Goal: Task Accomplishment & Management: Complete application form

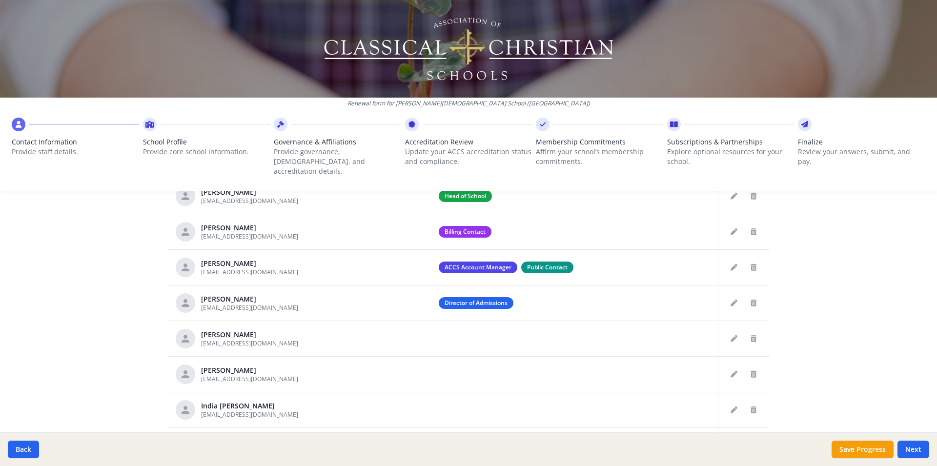
scroll to position [487, 0]
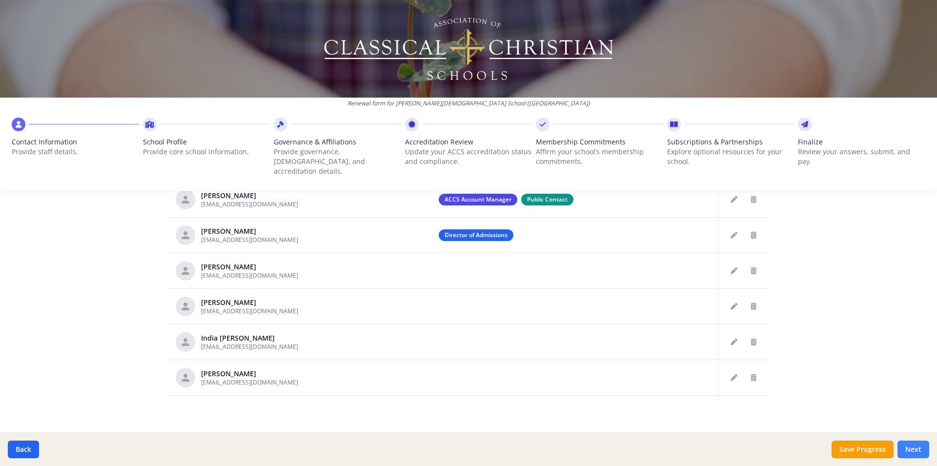
click at [910, 453] on button "Next" at bounding box center [913, 450] width 32 height 18
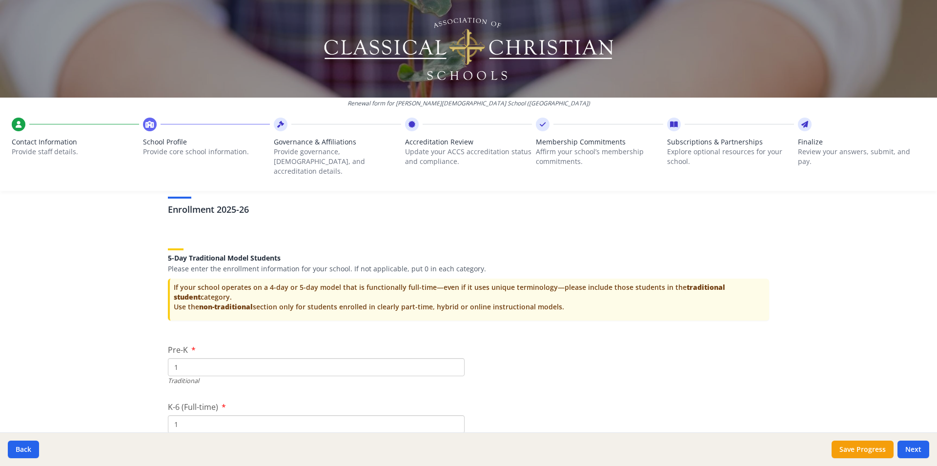
scroll to position [1906, 0]
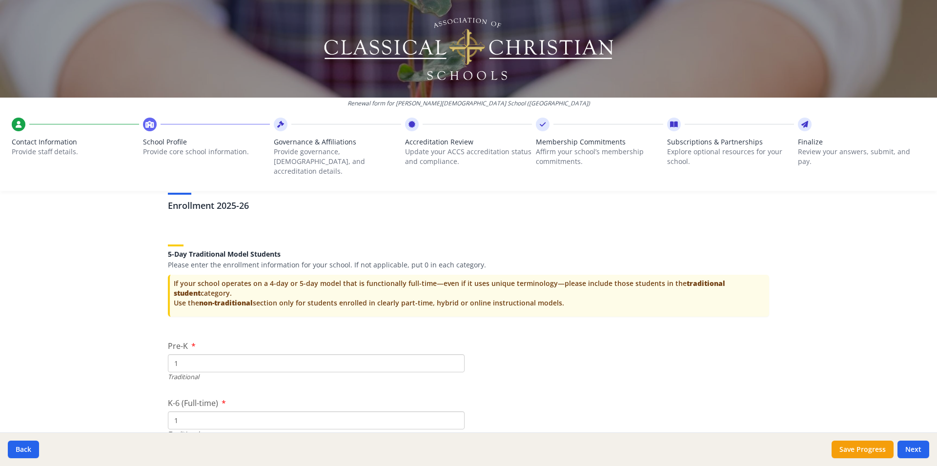
drag, startPoint x: 350, startPoint y: 358, endPoint x: 341, endPoint y: 348, distance: 13.8
click at [344, 354] on input "1" at bounding box center [316, 363] width 297 height 18
drag, startPoint x: 303, startPoint y: 338, endPoint x: 168, endPoint y: 347, distance: 135.4
click at [168, 347] on div "Pre-K 1 Traditional" at bounding box center [316, 360] width 297 height 41
drag, startPoint x: 174, startPoint y: 353, endPoint x: 139, endPoint y: 362, distance: 36.3
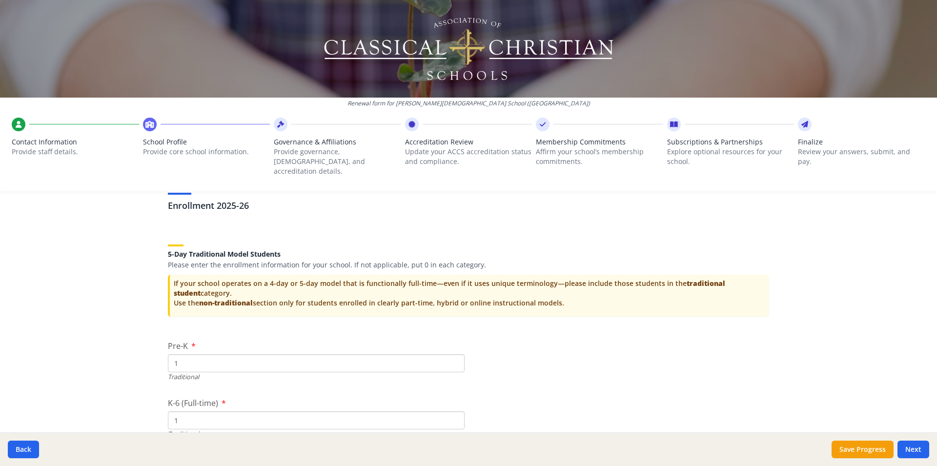
click at [168, 362] on input "1" at bounding box center [316, 363] width 297 height 18
type input "20"
click at [192, 411] on input "1" at bounding box center [316, 420] width 297 height 18
drag, startPoint x: 145, startPoint y: 413, endPoint x: 138, endPoint y: 413, distance: 7.3
click at [168, 413] on input "1" at bounding box center [316, 420] width 297 height 18
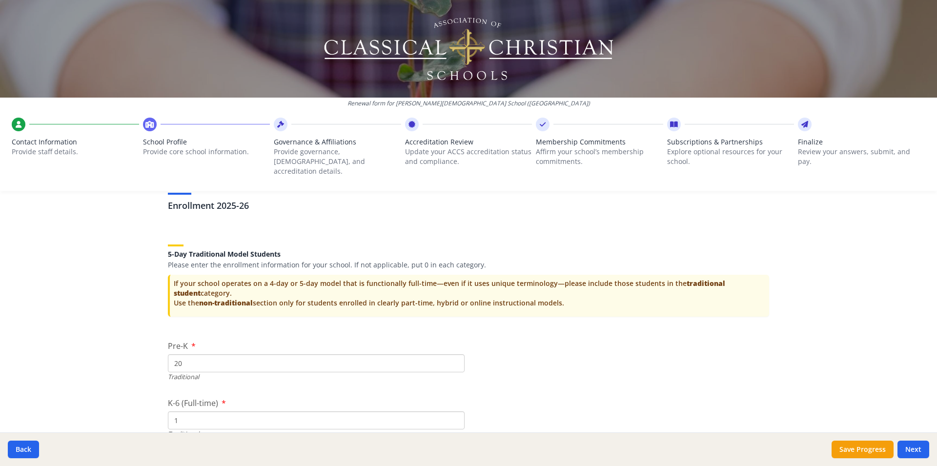
click at [255, 400] on div "K-6 (Full-time) 1 Traditional" at bounding box center [316, 417] width 297 height 41
click at [218, 414] on input "1" at bounding box center [316, 420] width 297 height 18
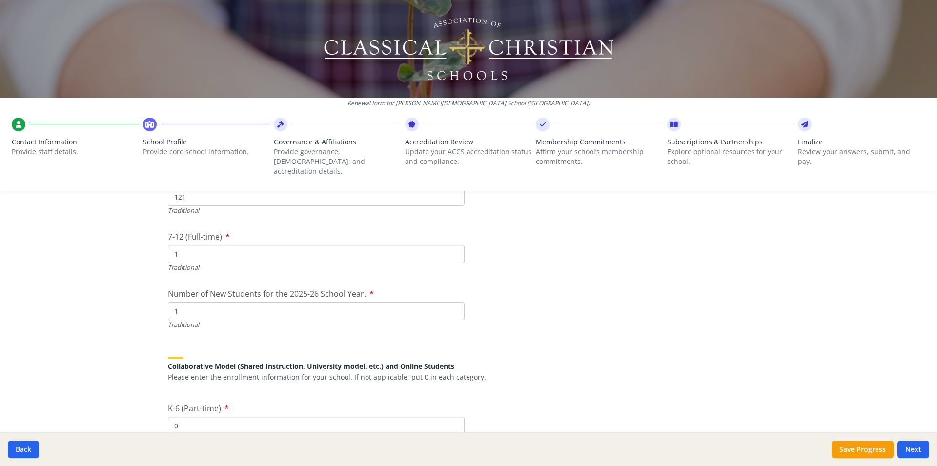
scroll to position [2114, 0]
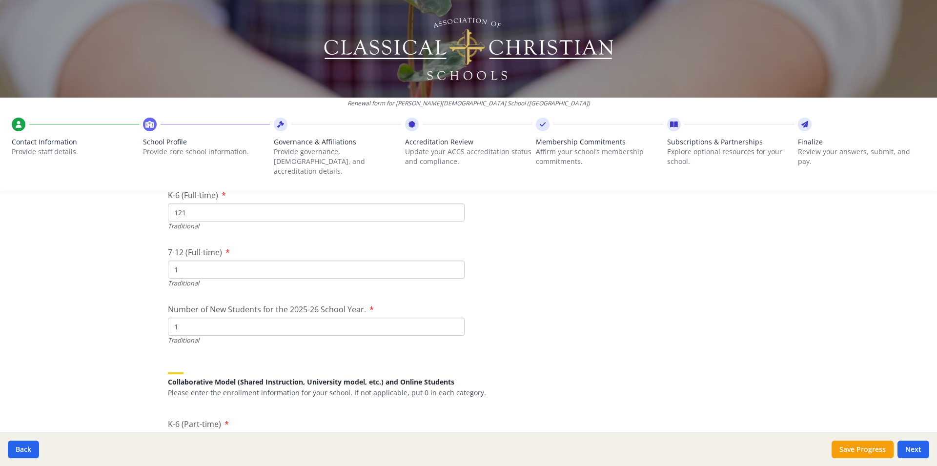
type input "121"
click at [196, 261] on input "1" at bounding box center [316, 270] width 297 height 18
drag, startPoint x: 182, startPoint y: 263, endPoint x: 130, endPoint y: 264, distance: 52.2
click at [168, 264] on input "1" at bounding box center [316, 270] width 297 height 18
drag, startPoint x: 182, startPoint y: 317, endPoint x: 118, endPoint y: 322, distance: 64.6
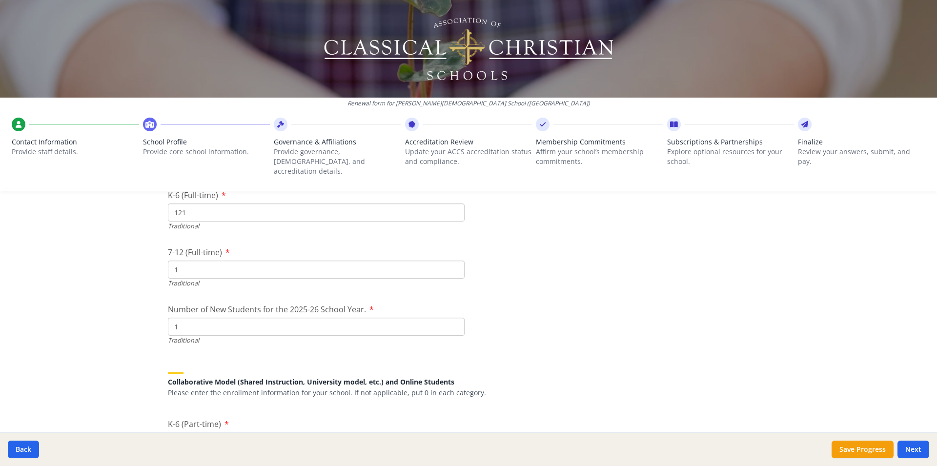
click at [168, 322] on input "1" at bounding box center [316, 327] width 297 height 18
drag, startPoint x: 219, startPoint y: 261, endPoint x: 98, endPoint y: 262, distance: 120.5
click at [168, 266] on input "1" at bounding box center [316, 270] width 297 height 18
type input "86"
click at [196, 318] on input "1" at bounding box center [316, 327] width 297 height 18
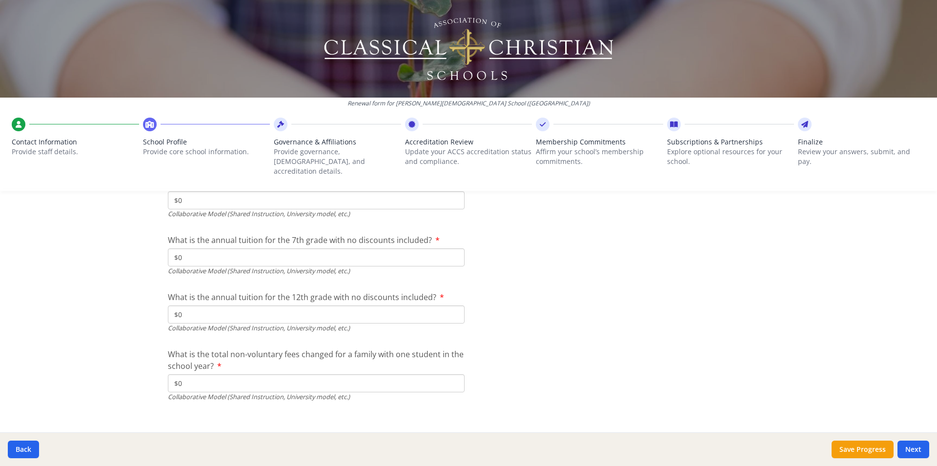
scroll to position [2291, 0]
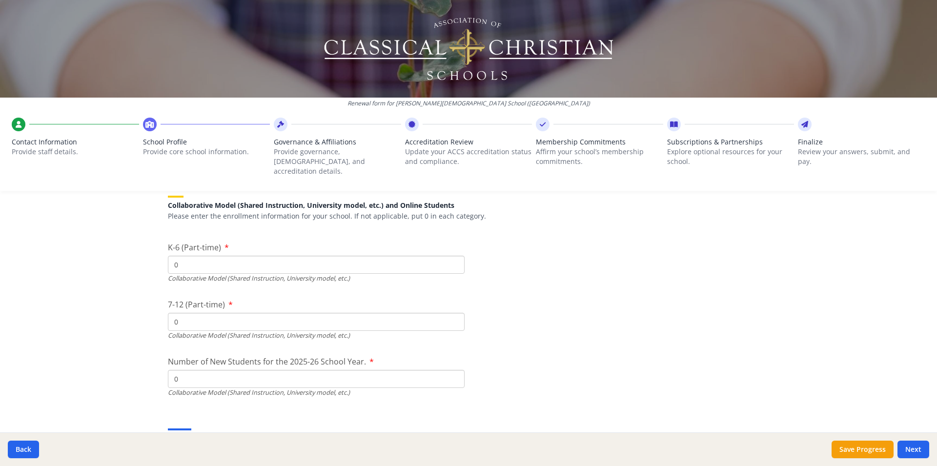
drag, startPoint x: 188, startPoint y: 362, endPoint x: 141, endPoint y: 367, distance: 47.0
click at [168, 370] on input "0" at bounding box center [316, 379] width 297 height 18
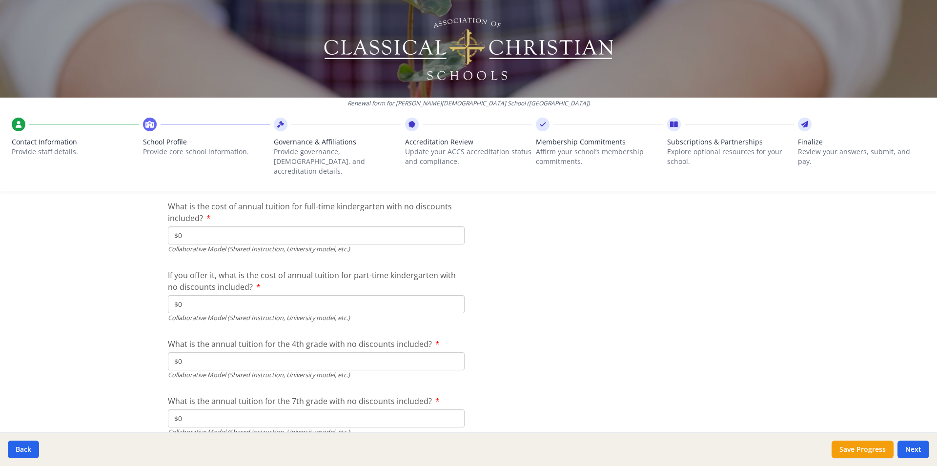
scroll to position [3177, 0]
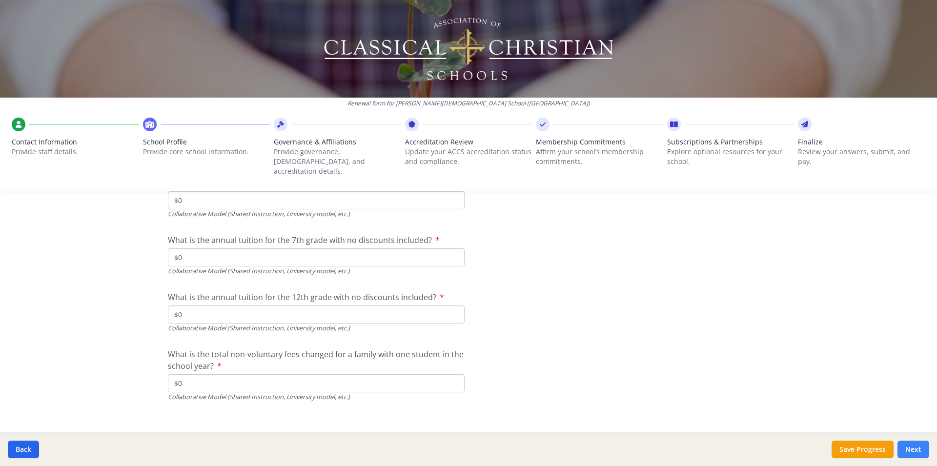
type input "29"
click at [926, 455] on button "Next" at bounding box center [913, 450] width 32 height 18
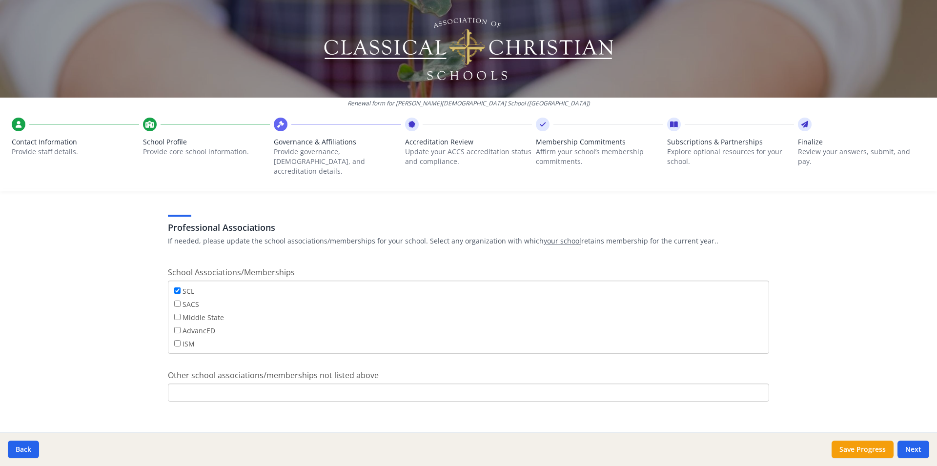
scroll to position [76, 0]
click at [918, 450] on button "Next" at bounding box center [913, 450] width 32 height 18
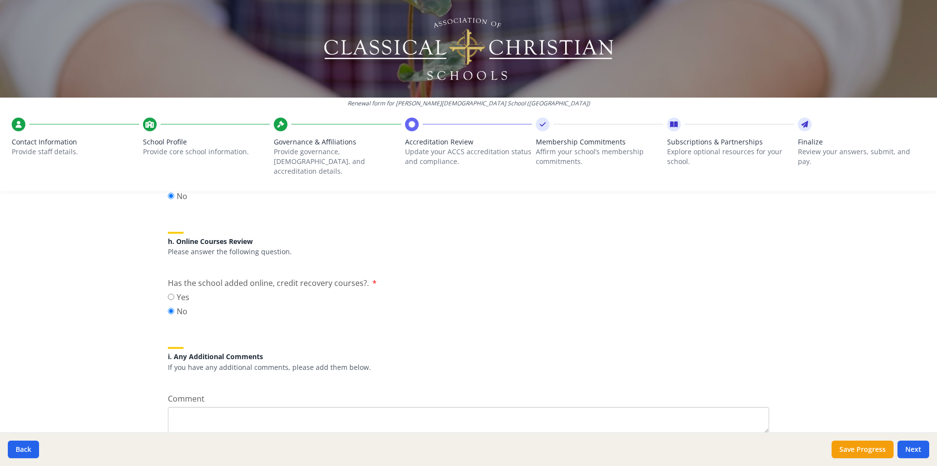
scroll to position [1234, 0]
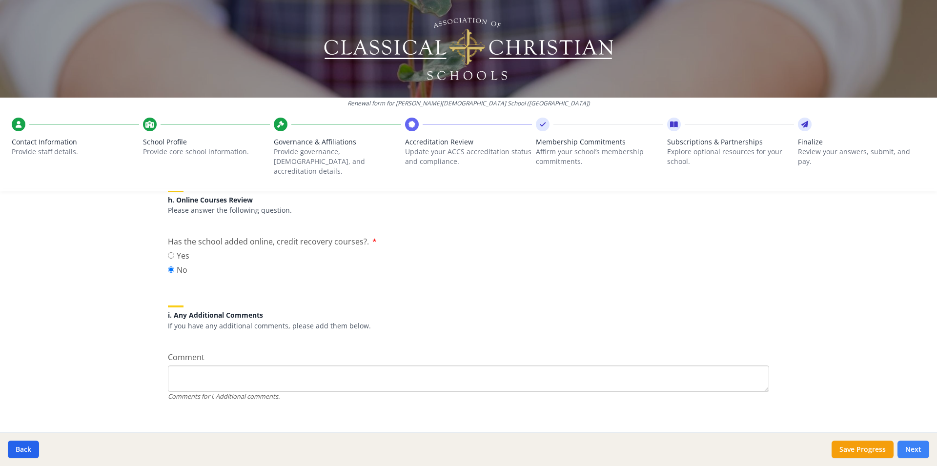
click at [919, 449] on button "Next" at bounding box center [913, 450] width 32 height 18
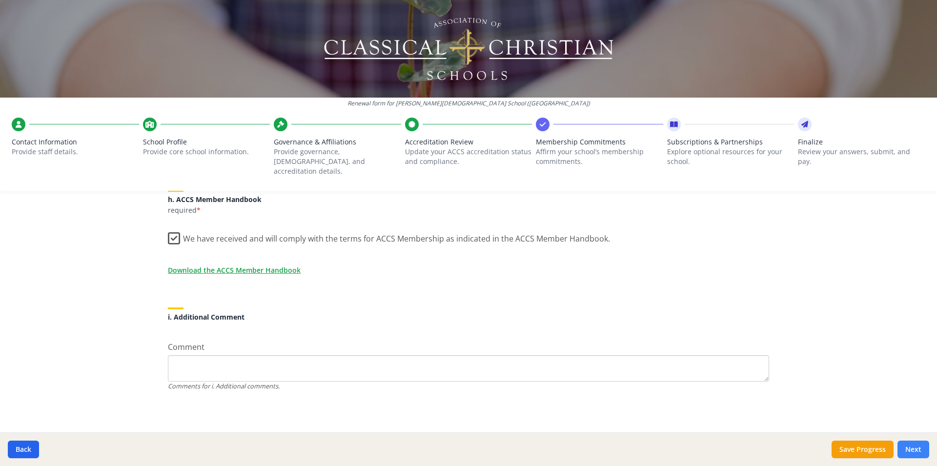
scroll to position [827, 0]
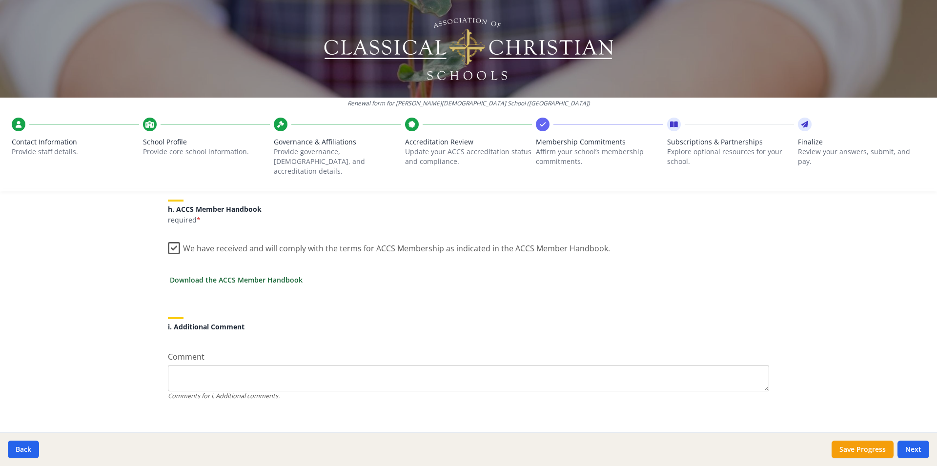
click at [273, 275] on link "Download the ACCS Member Handbook" at bounding box center [236, 280] width 133 height 10
click at [908, 450] on button "Next" at bounding box center [913, 450] width 32 height 18
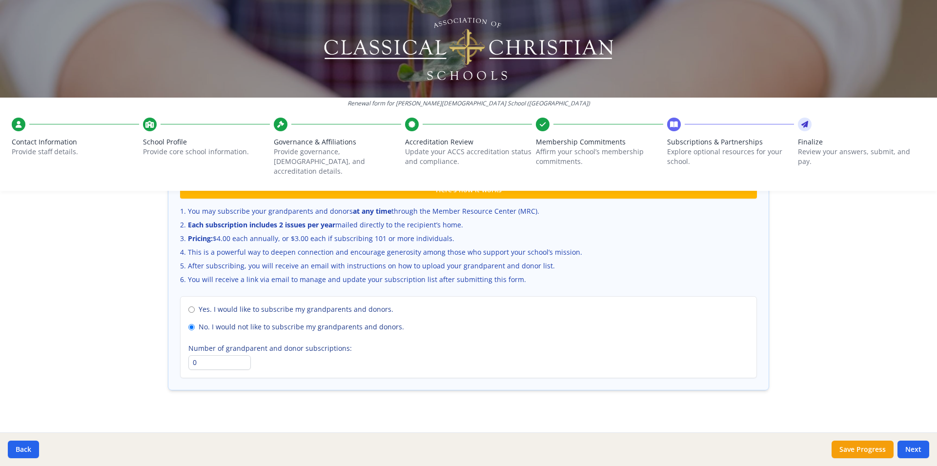
scroll to position [649, 0]
click at [909, 444] on button "Next" at bounding box center [913, 450] width 32 height 18
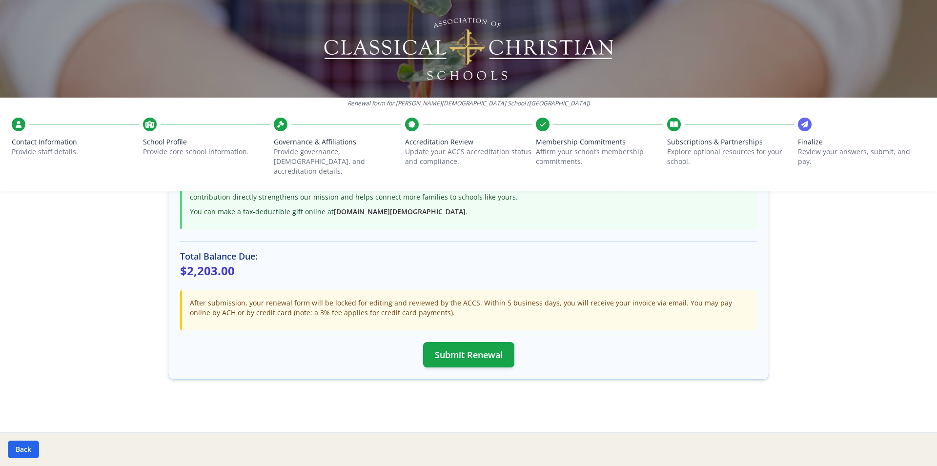
scroll to position [237, 0]
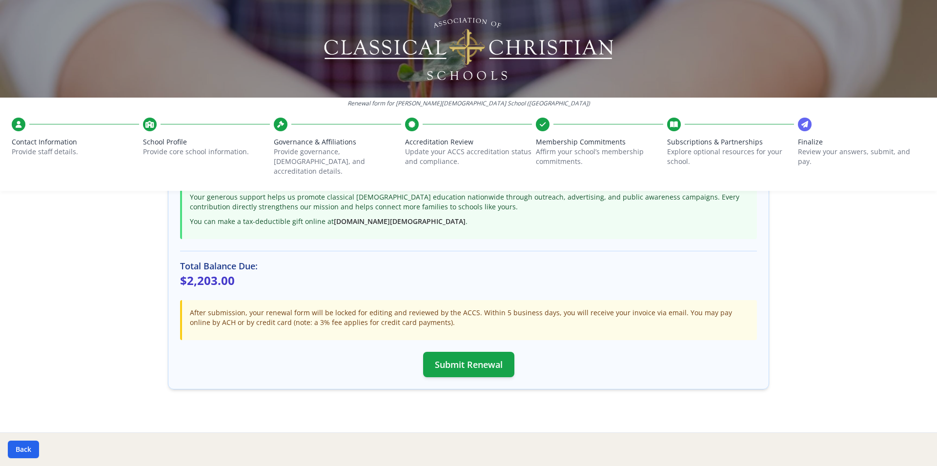
drag, startPoint x: 453, startPoint y: 360, endPoint x: 936, endPoint y: 390, distance: 484.0
click at [936, 392] on div "Renewal form for [PERSON_NAME][DEMOGRAPHIC_DATA] School ([GEOGRAPHIC_DATA]) Con…" at bounding box center [468, 233] width 937 height 466
click at [467, 352] on button "Submit Renewal" at bounding box center [468, 364] width 91 height 25
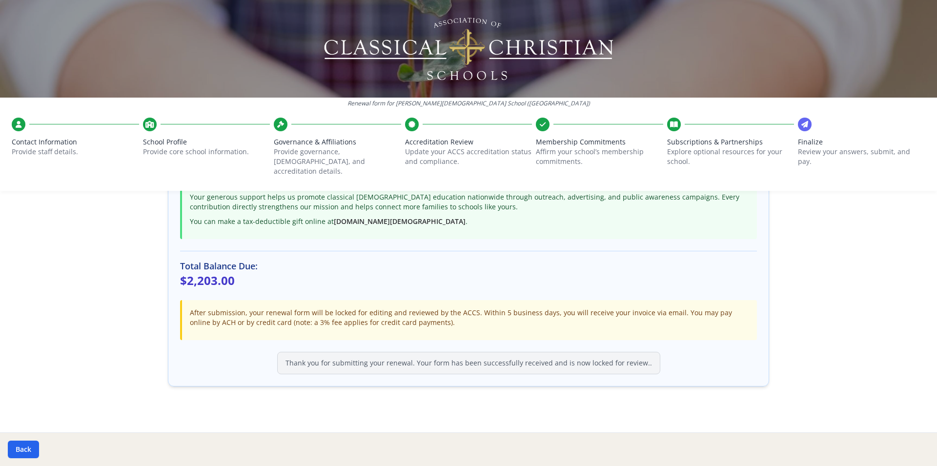
scroll to position [234, 0]
